Goal: Transaction & Acquisition: Book appointment/travel/reservation

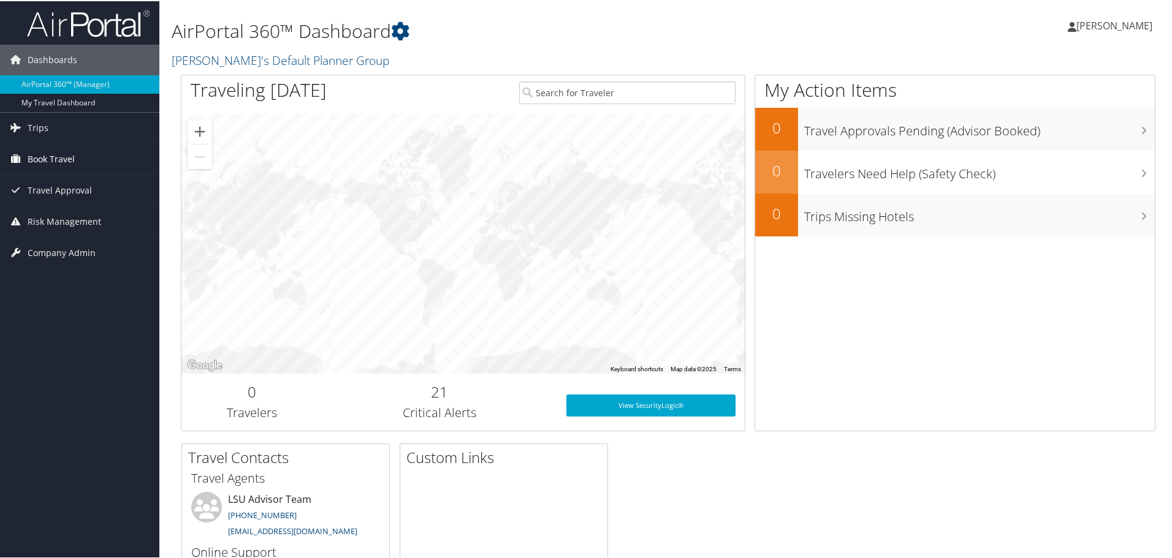
click at [60, 158] on span "Book Travel" at bounding box center [51, 158] width 47 height 31
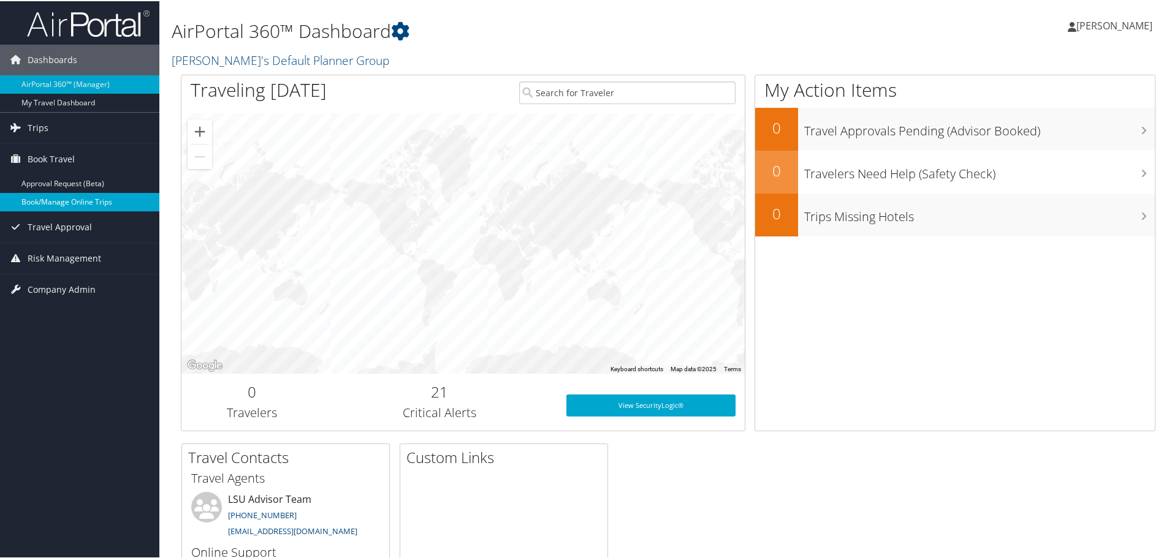
click at [65, 203] on link "Book/Manage Online Trips" at bounding box center [79, 201] width 159 height 18
